Goal: Task Accomplishment & Management: Manage account settings

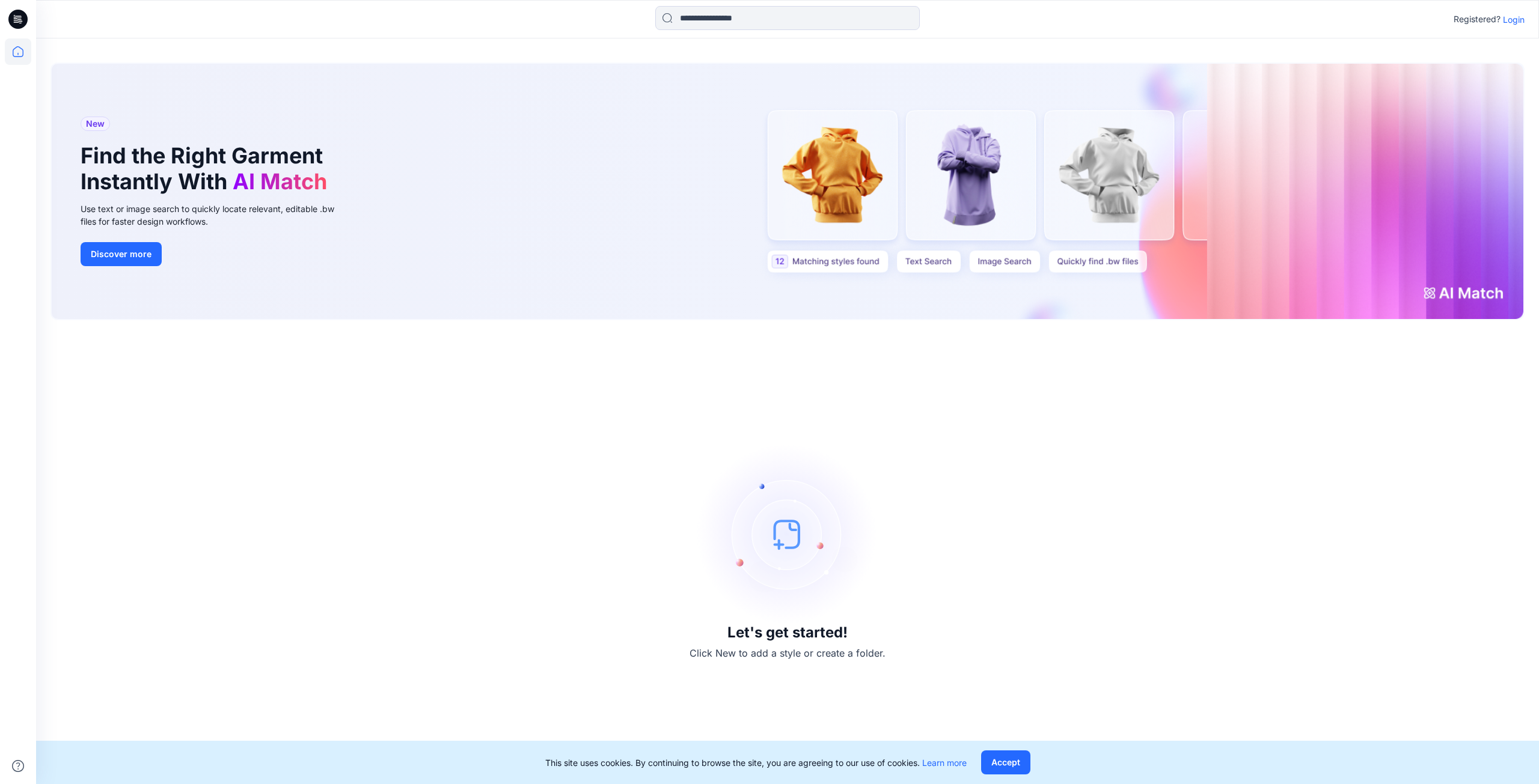
click at [1005, 758] on button "Accept" at bounding box center [1006, 762] width 49 height 24
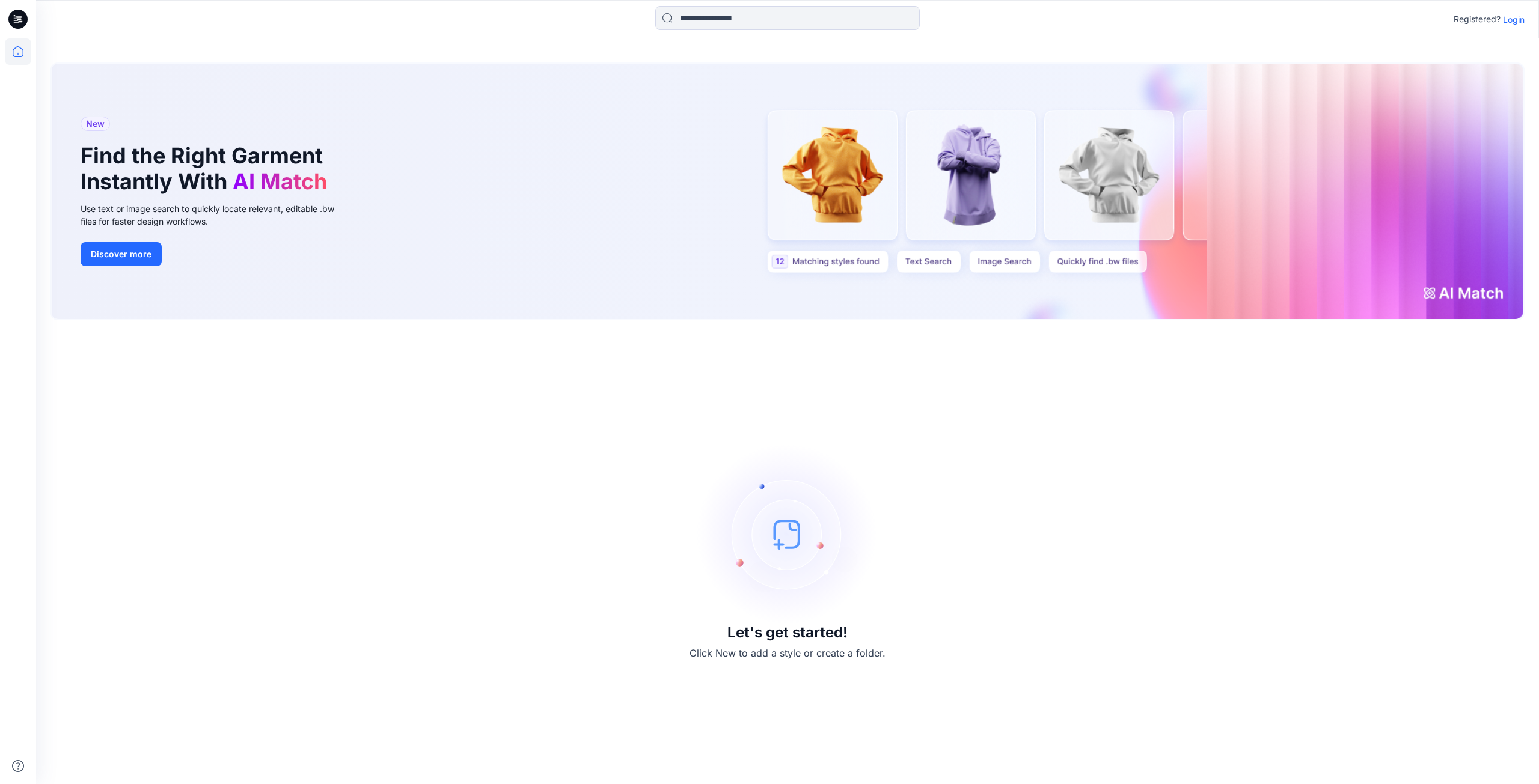
click at [1515, 22] on p "Login" at bounding box center [1513, 19] width 22 height 13
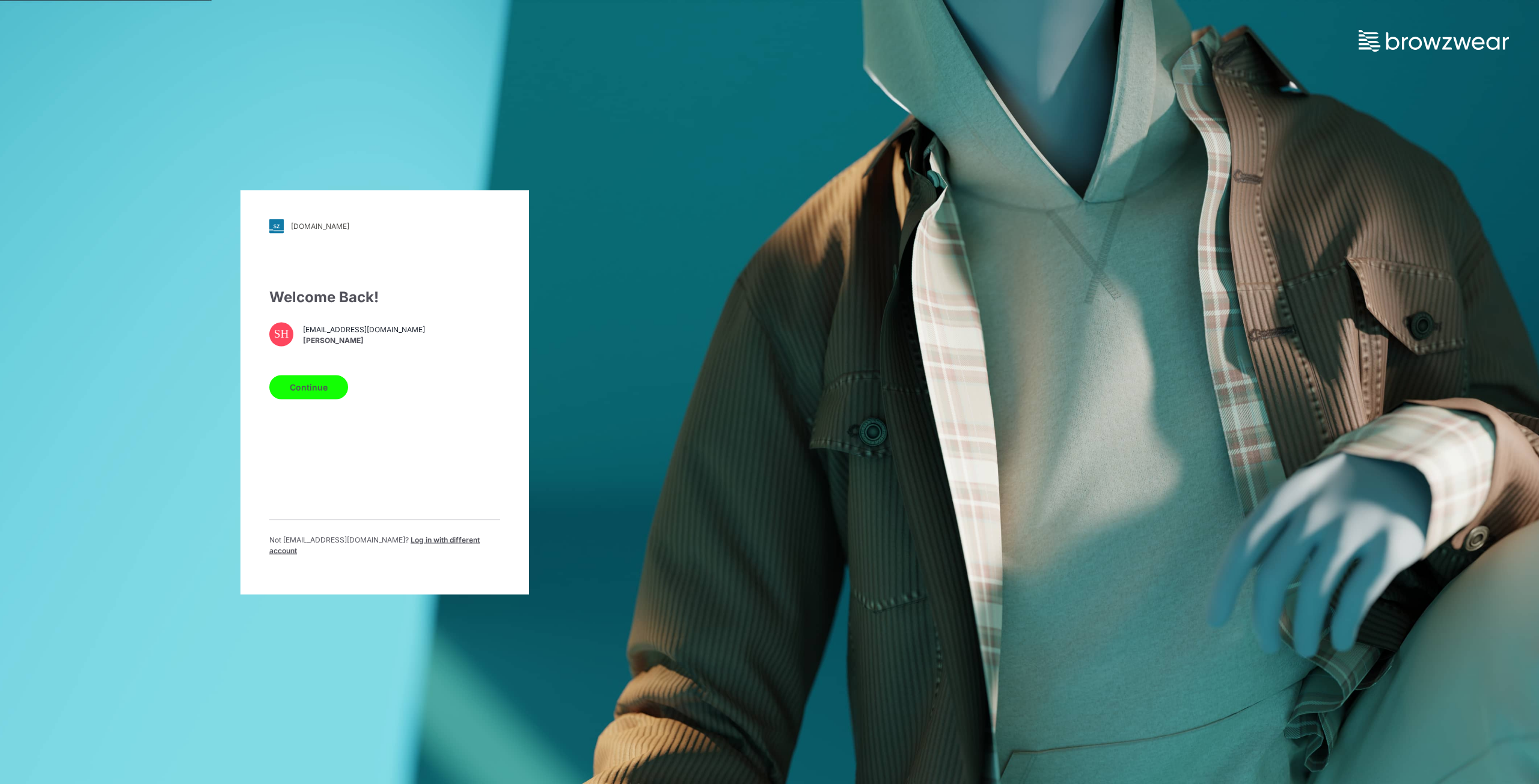
click at [304, 391] on button "Continue" at bounding box center [309, 387] width 79 height 24
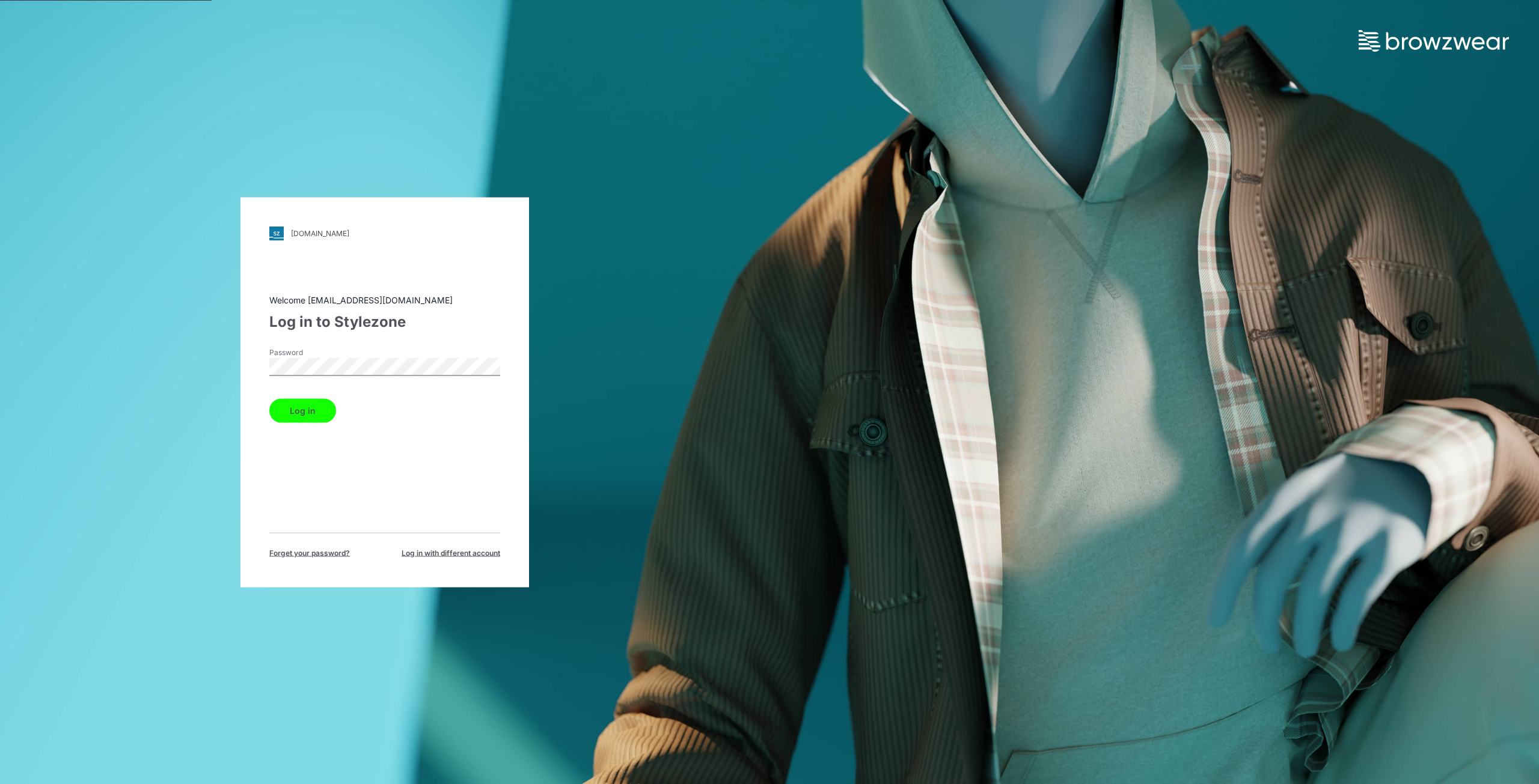
click at [302, 407] on button "Log in" at bounding box center [303, 410] width 67 height 24
